Goal: Check status: Check status

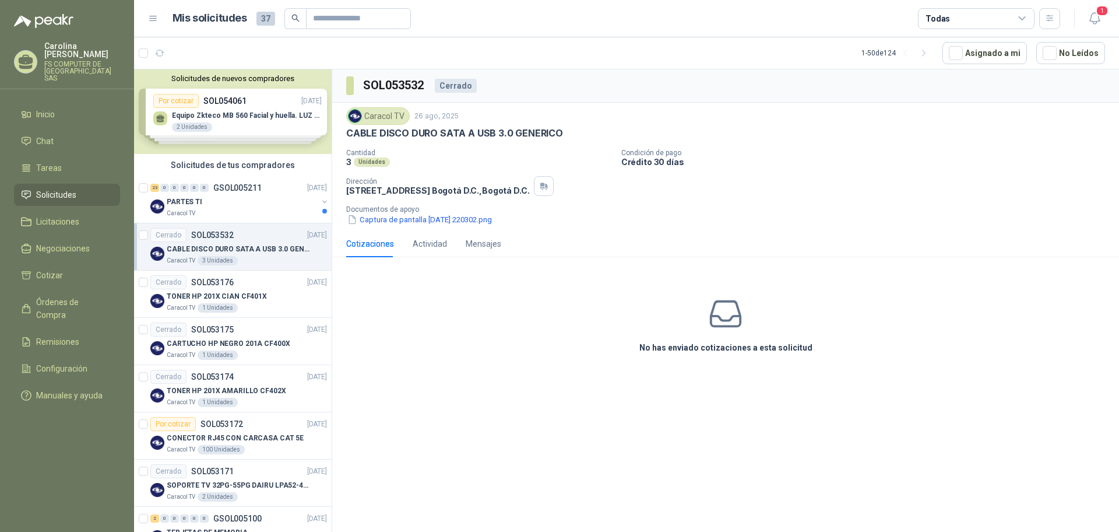
click at [1118, 28] on header "Mis solicitudes 37 Todas 1" at bounding box center [626, 18] width 985 height 37
click at [1102, 5] on span "1" at bounding box center [1102, 10] width 13 height 11
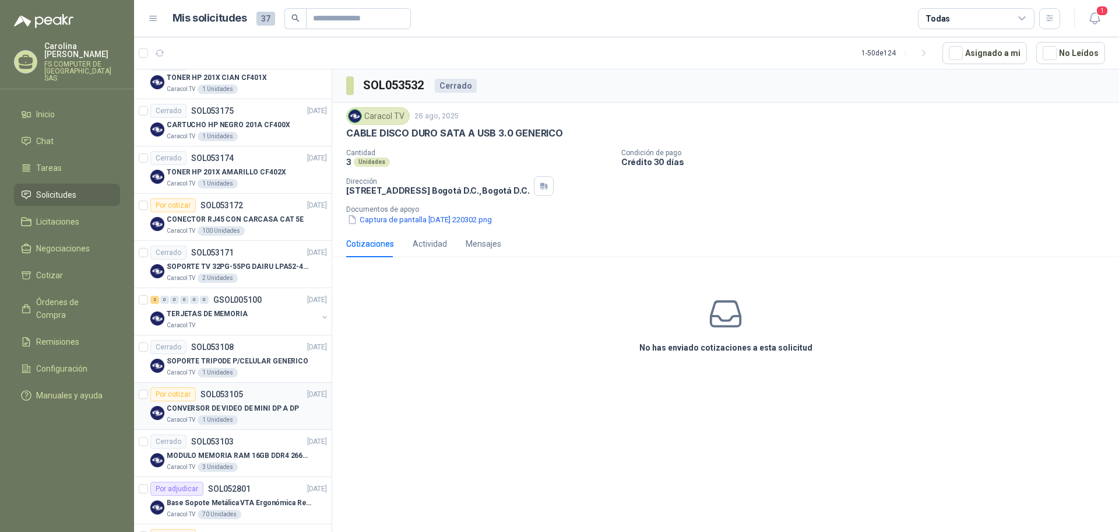
scroll to position [291, 0]
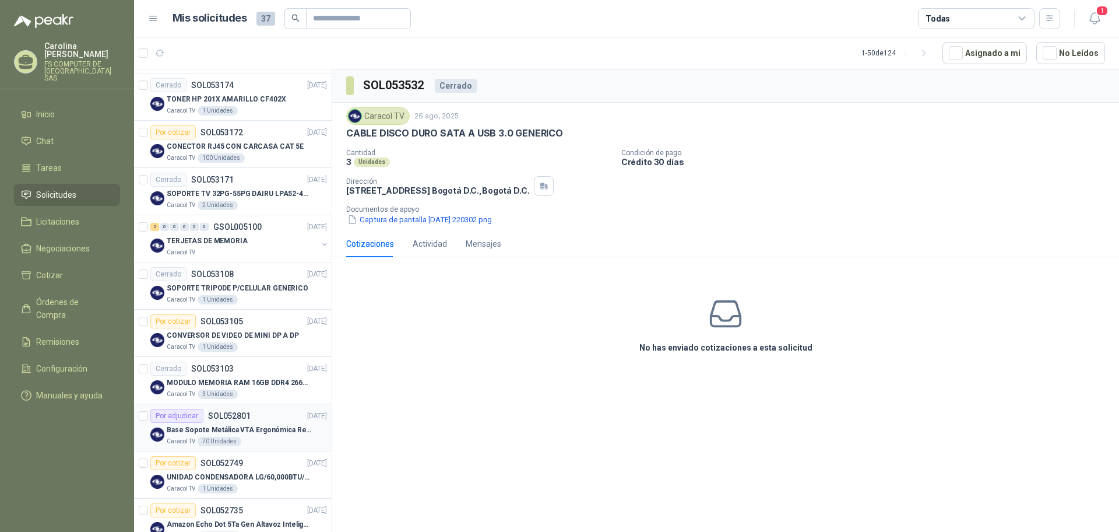
click at [252, 409] on div "Por adjudicar SOL052801 21/08/25" at bounding box center [238, 416] width 177 height 14
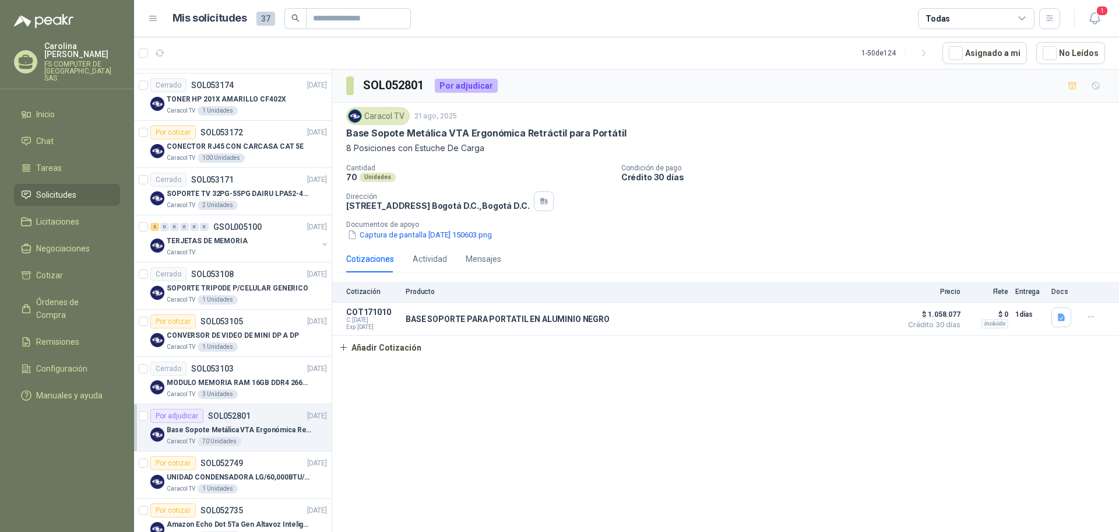
click at [417, 293] on p "Producto" at bounding box center [651, 291] width 490 height 8
click at [469, 256] on div "Mensajes" at bounding box center [484, 258] width 36 height 13
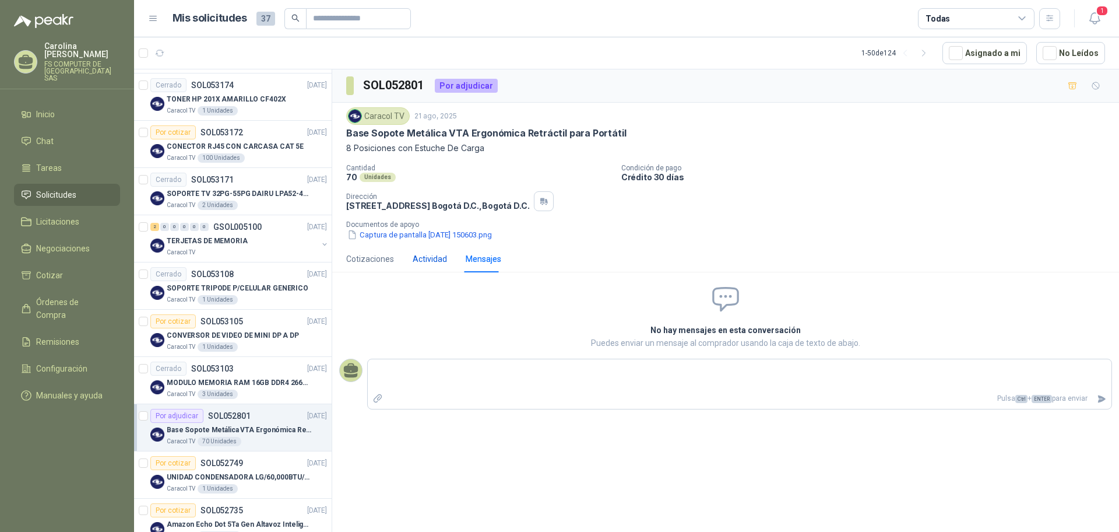
click at [433, 257] on div "Actividad" at bounding box center [430, 258] width 34 height 13
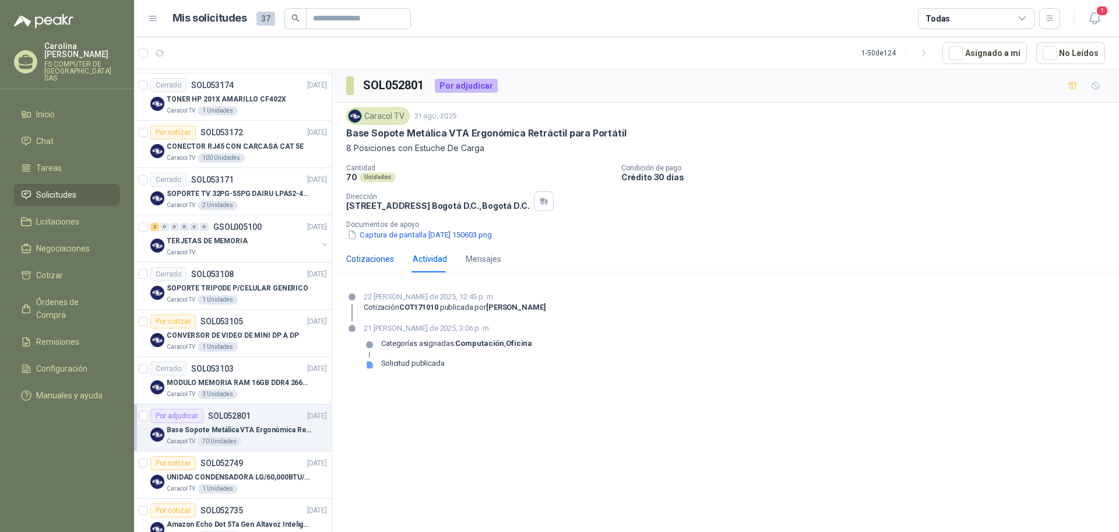
click at [367, 262] on div "Cotizaciones" at bounding box center [370, 258] width 48 height 13
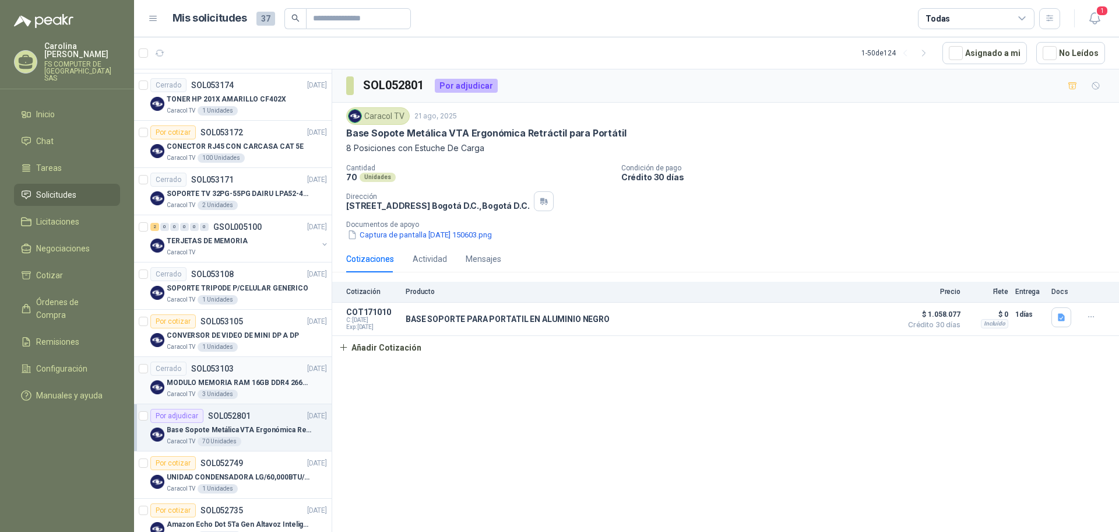
scroll to position [146, 0]
